Goal: Information Seeking & Learning: Check status

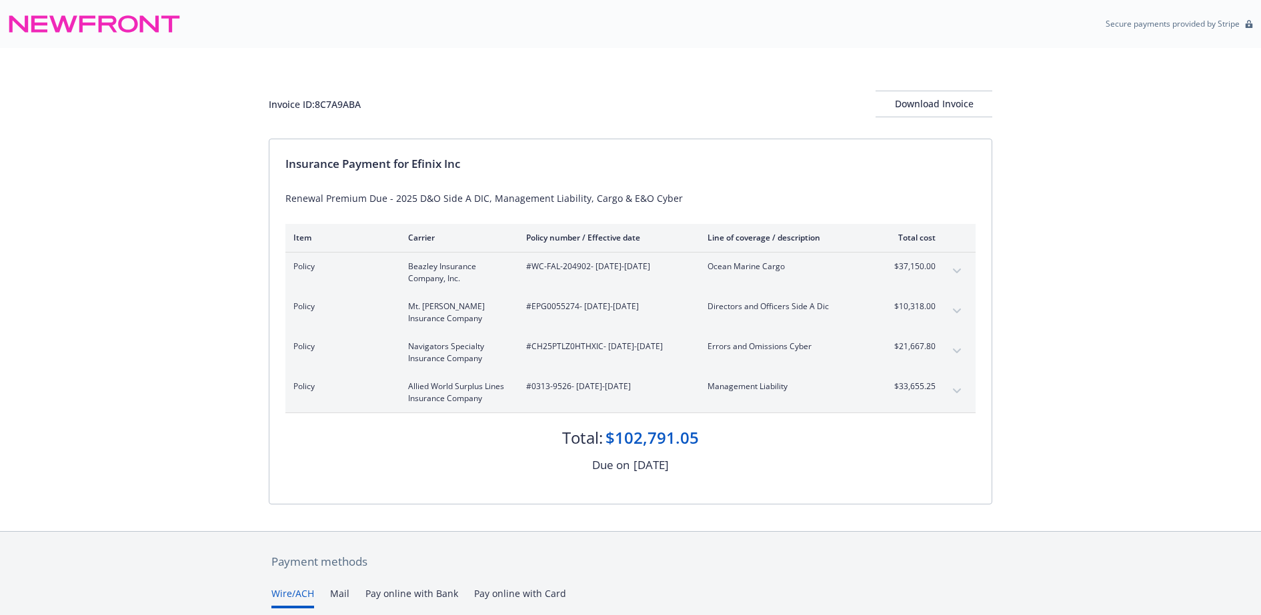
click at [960, 271] on icon "expand content" at bounding box center [957, 271] width 8 height 5
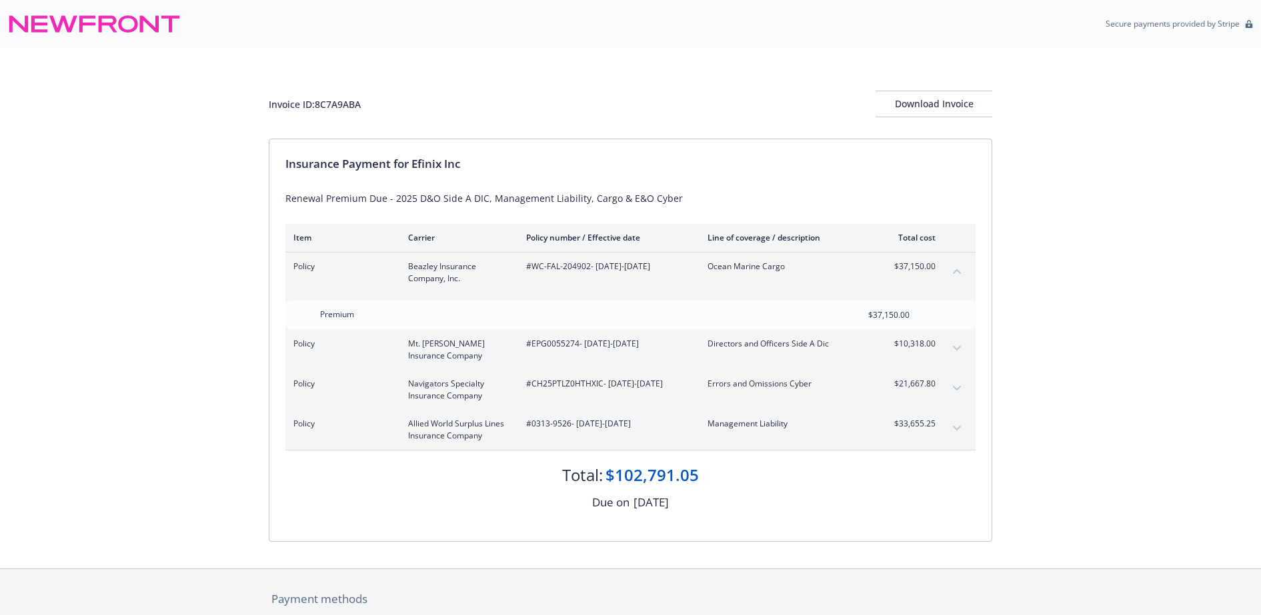
click at [958, 347] on icon "expand content" at bounding box center [957, 348] width 8 height 5
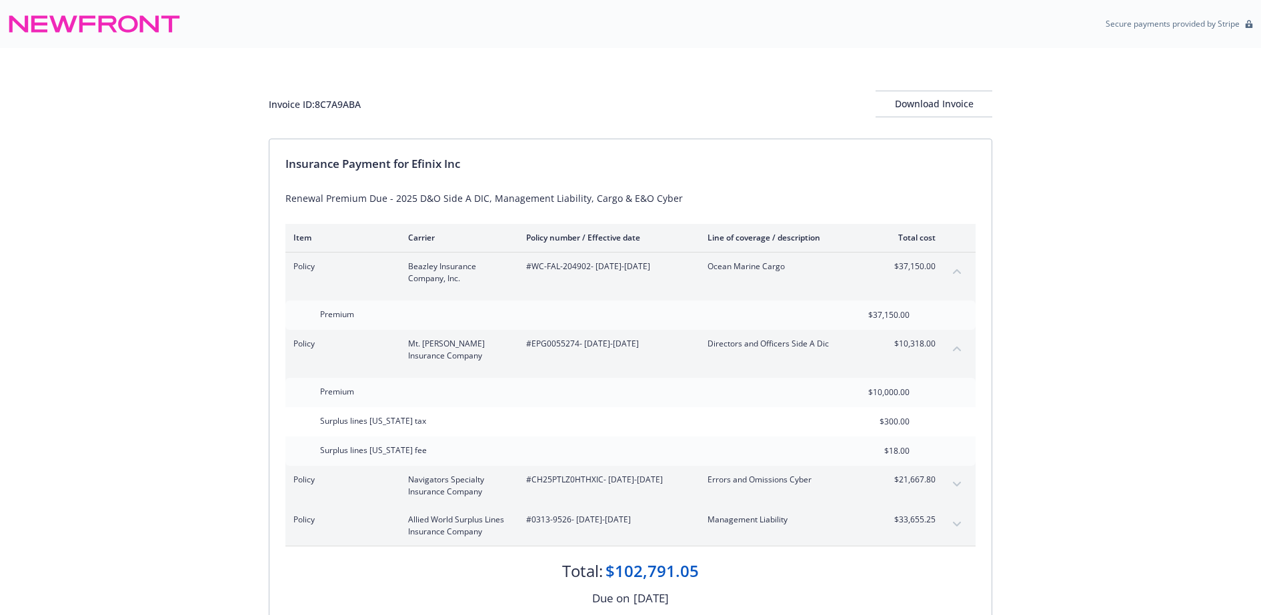
click at [956, 487] on icon "expand content" at bounding box center [957, 484] width 8 height 5
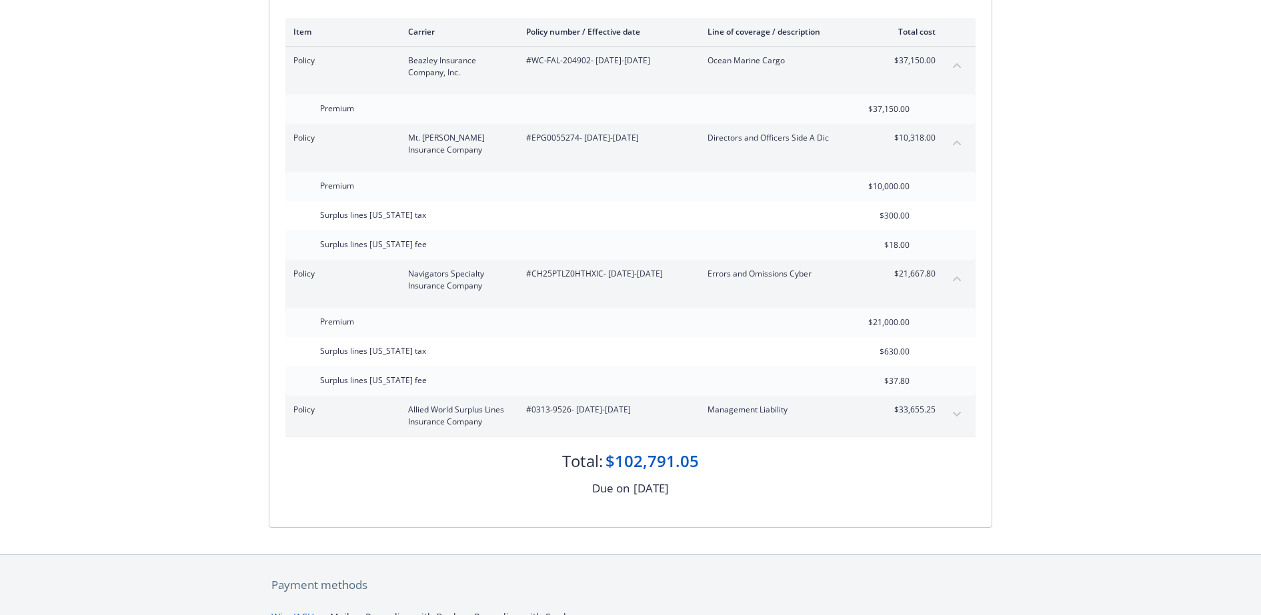
scroll to position [250, 0]
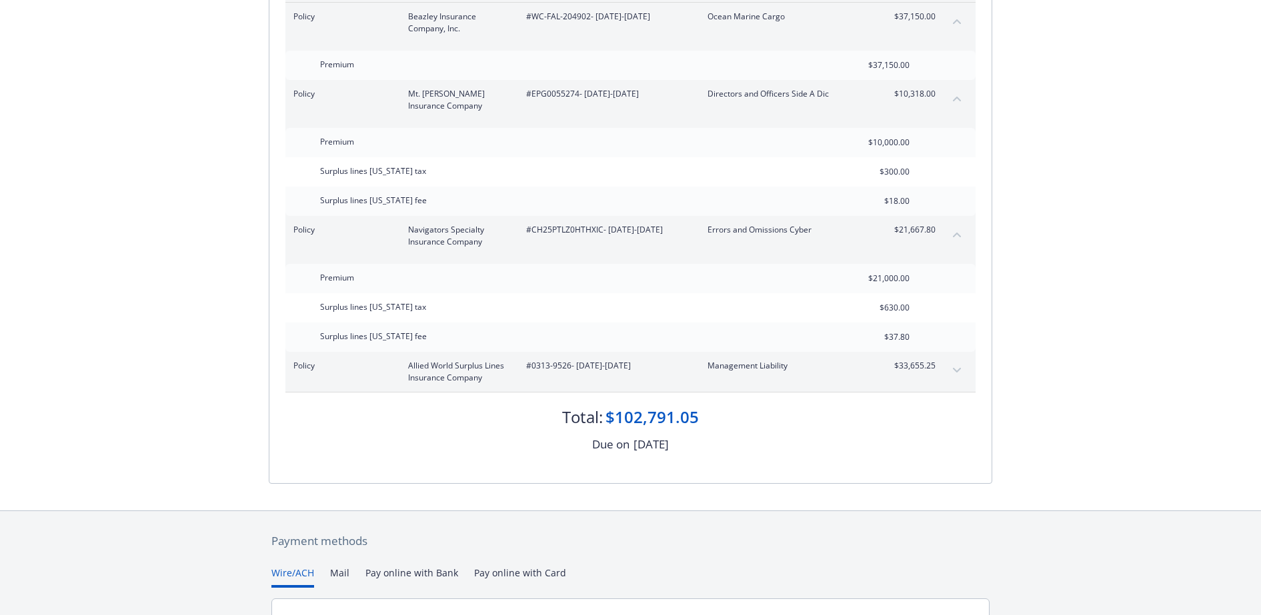
click at [955, 371] on icon "expand content" at bounding box center [957, 370] width 8 height 5
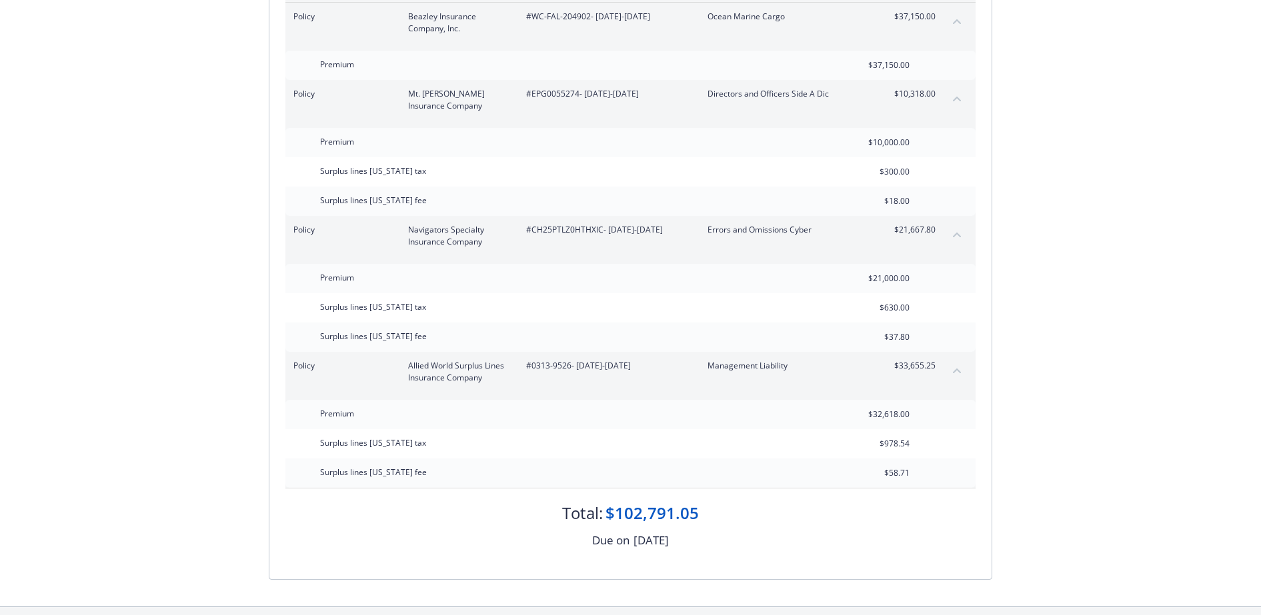
click at [957, 372] on icon "collapse content" at bounding box center [957, 370] width 8 height 5
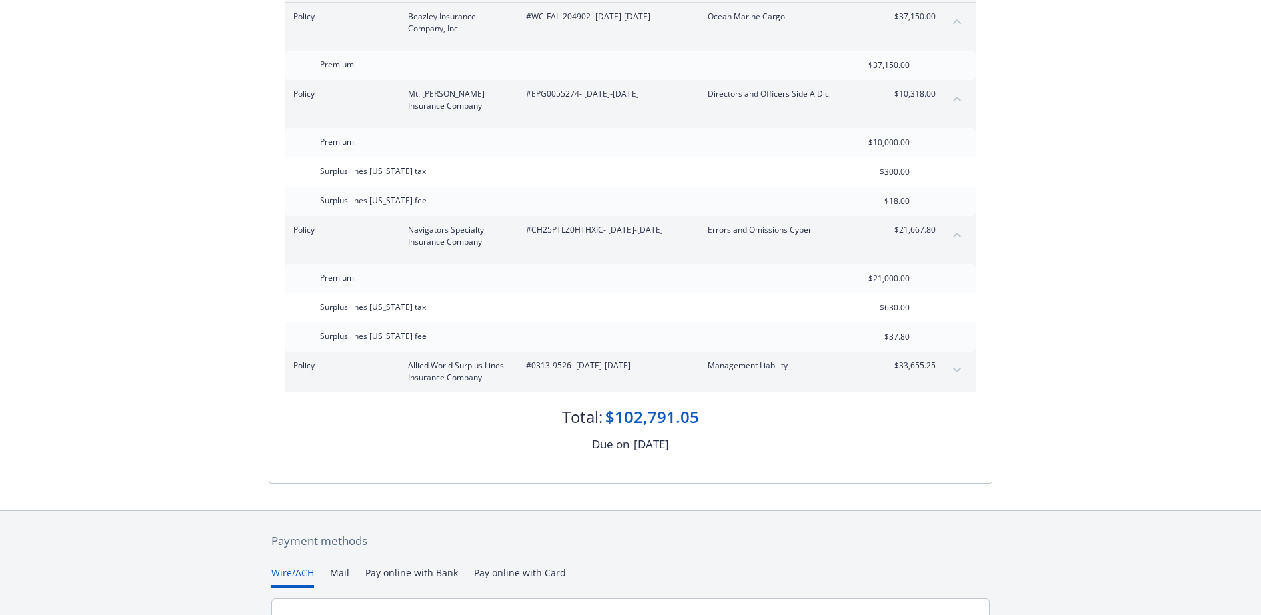
click at [956, 233] on icon "collapse content" at bounding box center [957, 235] width 8 height 5
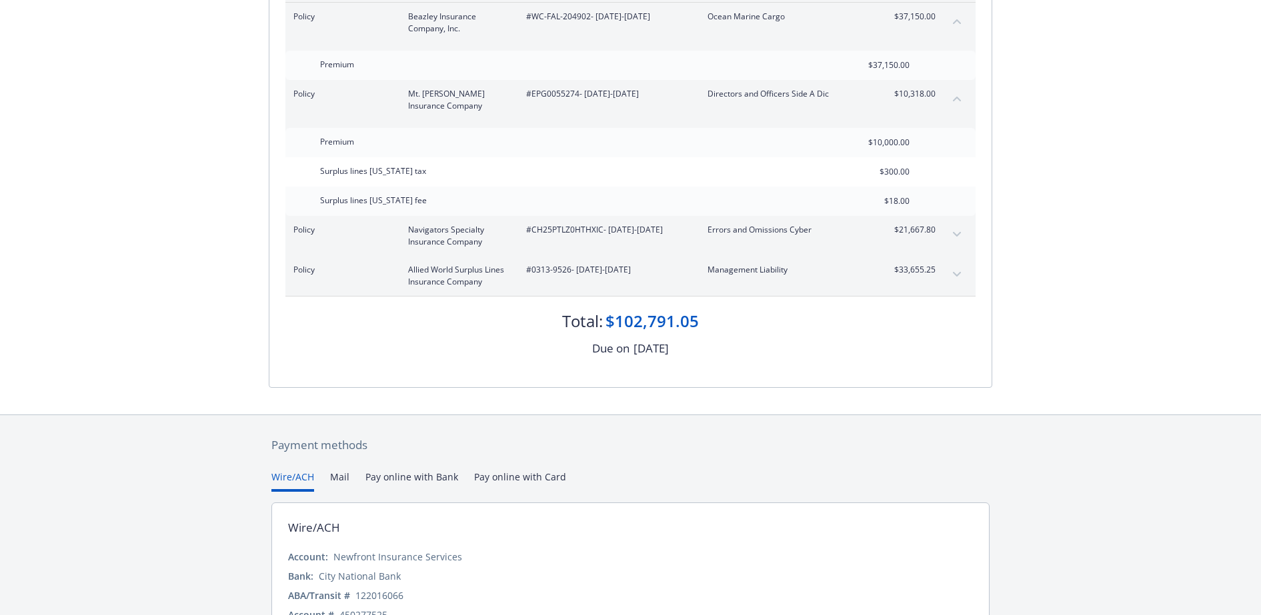
click at [955, 99] on icon "collapse content" at bounding box center [957, 99] width 8 height 5
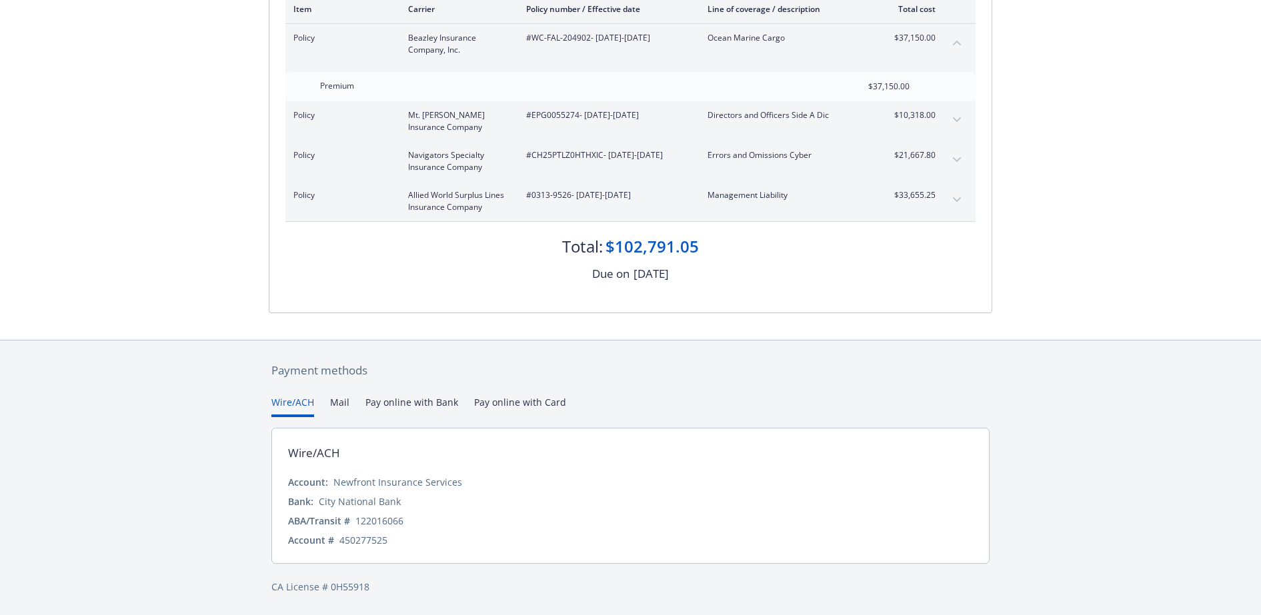
scroll to position [145, 0]
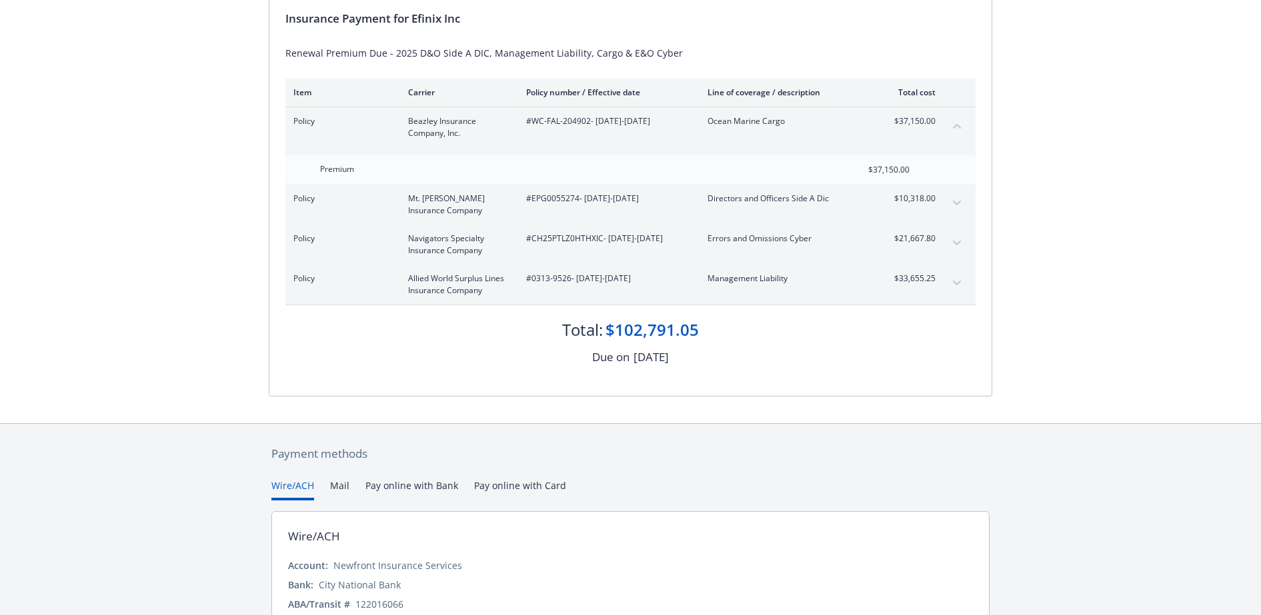
click at [955, 127] on icon "collapse content" at bounding box center [957, 125] width 8 height 5
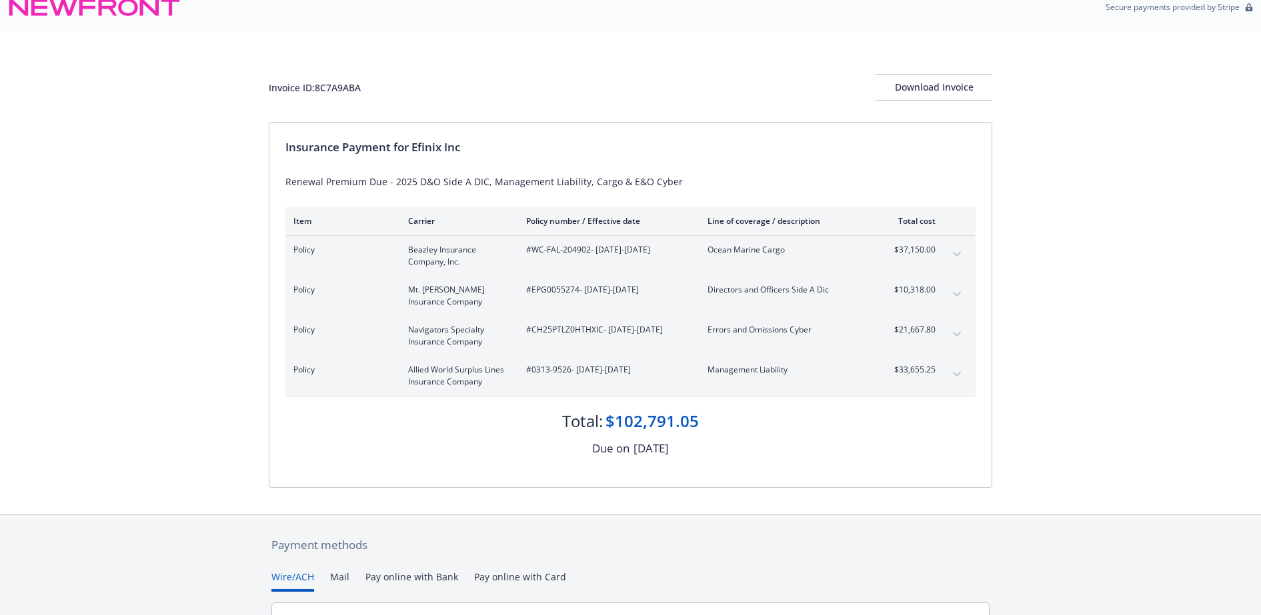
scroll to position [0, 0]
